Goal: Find specific page/section: Find specific page/section

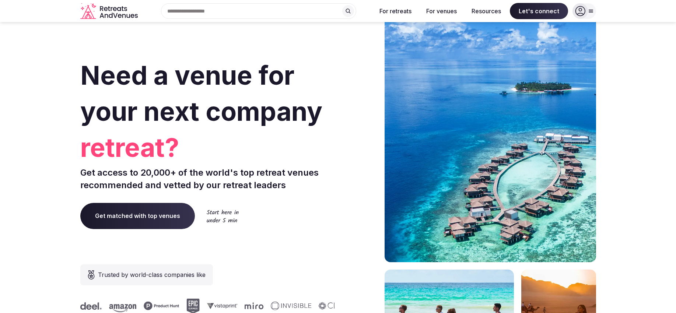
click at [255, 15] on div "Search Popular Destinations [GEOGRAPHIC_DATA], [GEOGRAPHIC_DATA] [GEOGRAPHIC_DA…" at bounding box center [256, 10] width 230 height 15
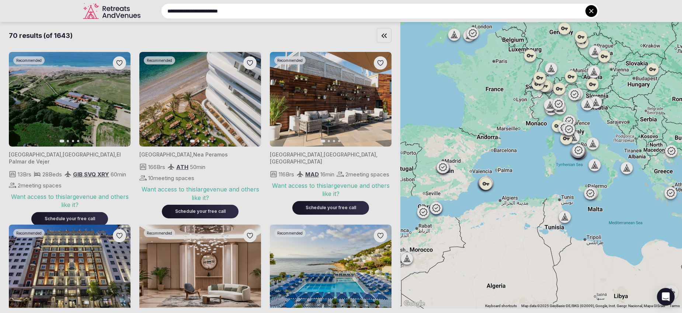
click at [258, 10] on input "**********" at bounding box center [380, 10] width 438 height 15
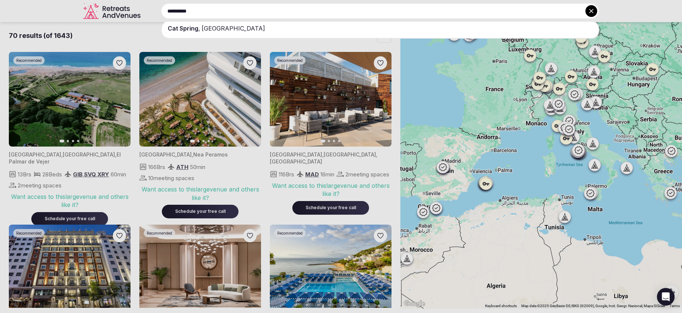
type input "**********"
click at [252, 28] on div "[GEOGRAPHIC_DATA] , [GEOGRAPHIC_DATA]" at bounding box center [380, 28] width 436 height 13
